Goal: Information Seeking & Learning: Learn about a topic

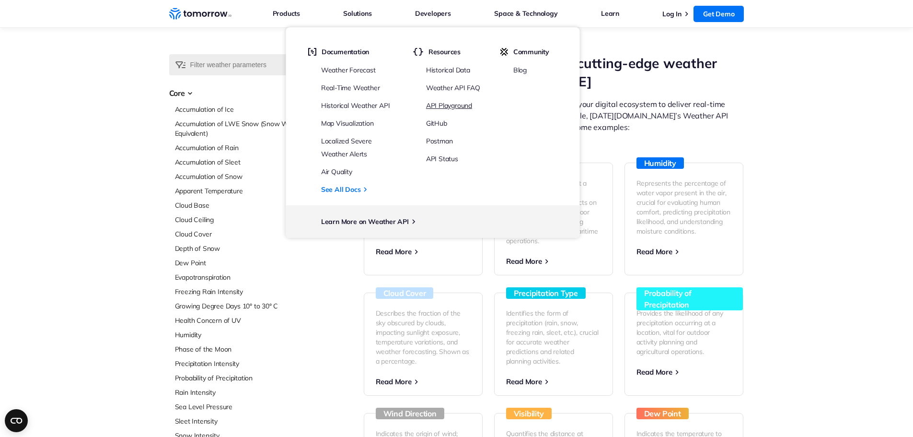
click at [454, 110] on li "API Playground" at bounding box center [454, 105] width 57 height 13
click at [452, 107] on link "API Playground" at bounding box center [449, 105] width 46 height 9
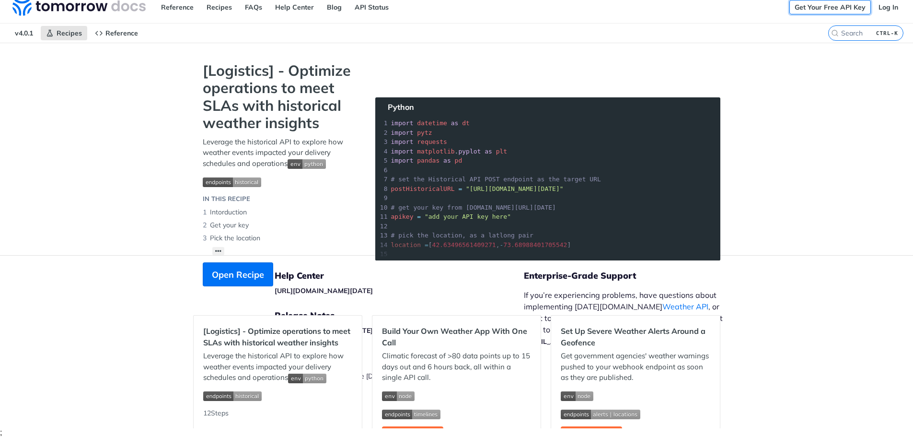
click at [835, 5] on link "Get Your Free API Key" at bounding box center [831, 7] width 82 height 14
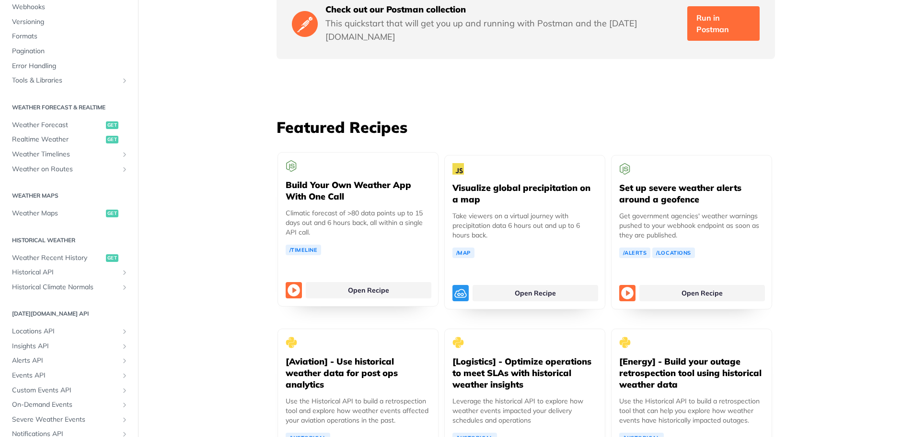
scroll to position [1790, 0]
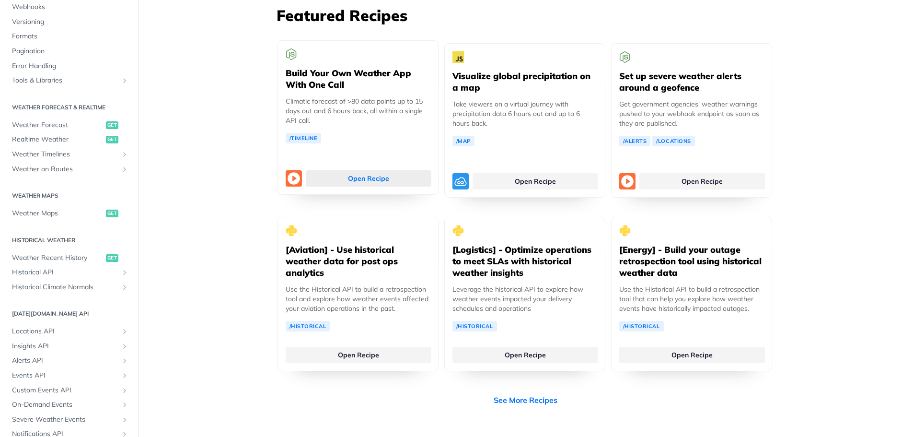
click at [365, 170] on link "Open Recipe" at bounding box center [369, 178] width 126 height 16
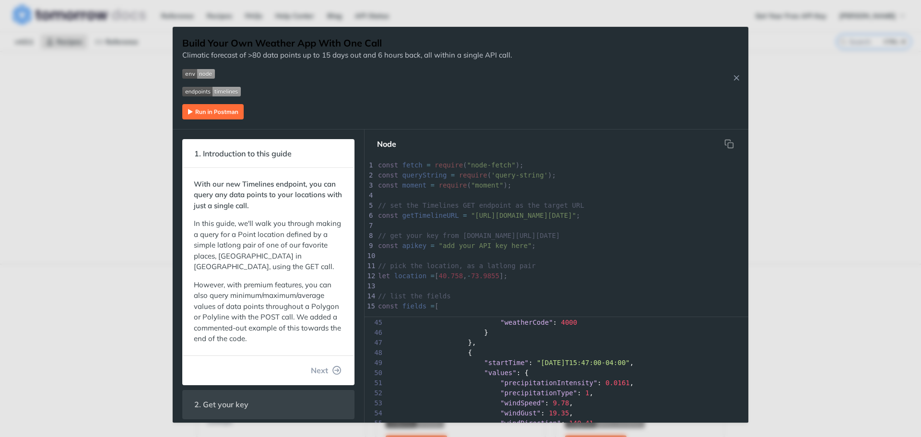
click at [68, 214] on div "Jump to Content Reference Recipes FAQs Help Center Blog API Status Recipes Refe…" at bounding box center [460, 218] width 921 height 437
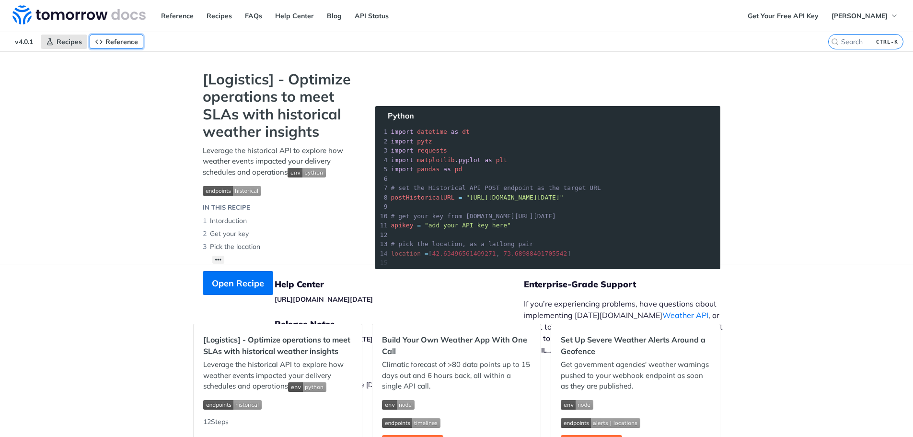
click at [115, 42] on span "Reference" at bounding box center [121, 41] width 33 height 9
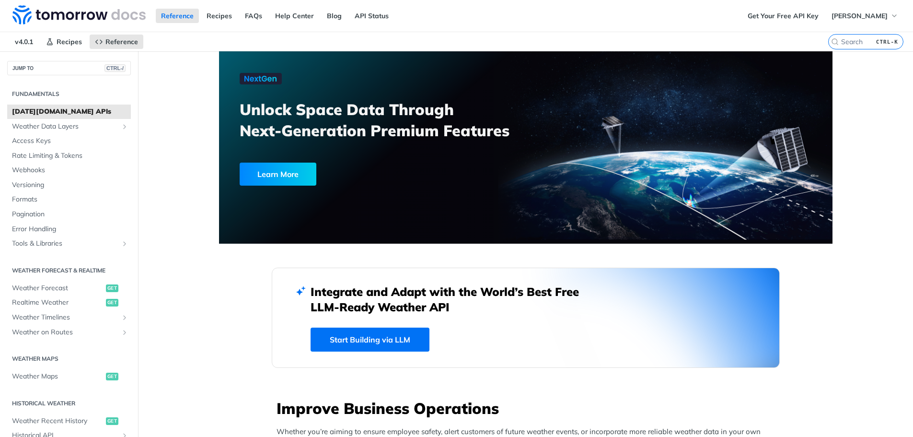
click at [376, 349] on link "Start Building via LLM" at bounding box center [370, 339] width 119 height 24
